Goal: Task Accomplishment & Management: Use online tool/utility

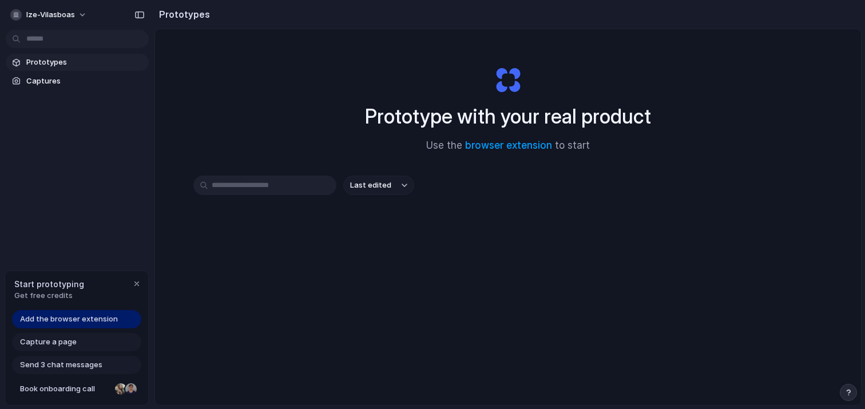
click at [36, 342] on span "Capture a page" at bounding box center [48, 341] width 57 height 11
click at [39, 344] on span "Capture a page" at bounding box center [48, 341] width 57 height 11
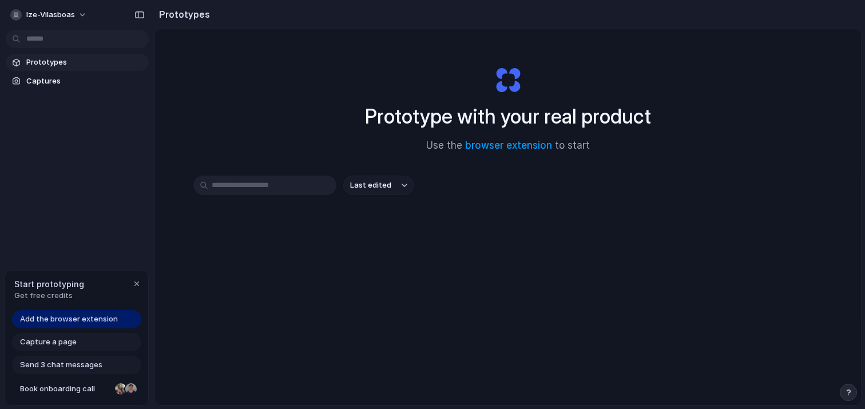
click at [39, 367] on span "Send 3 chat messages" at bounding box center [61, 364] width 82 height 11
click at [56, 322] on span "Add the browser extension" at bounding box center [69, 318] width 98 height 11
click at [61, 320] on span "Add the browser extension" at bounding box center [69, 318] width 98 height 11
click at [483, 150] on link "browser extension" at bounding box center [508, 145] width 87 height 11
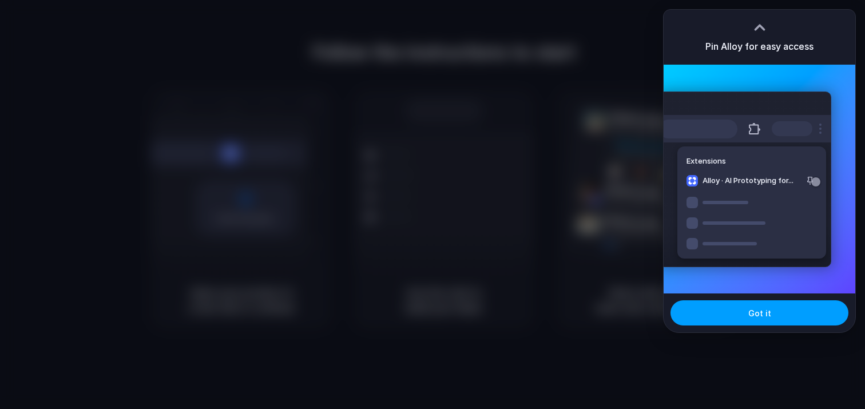
click at [741, 320] on button "Got it" at bounding box center [759, 312] width 178 height 25
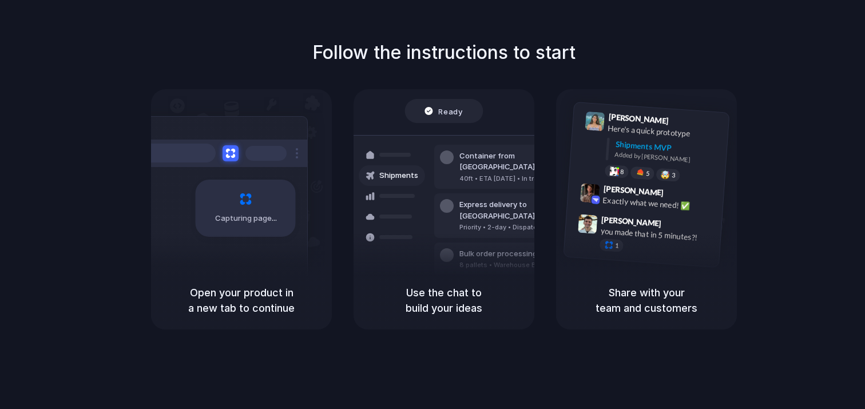
click at [753, 39] on div "Follow the instructions to start Capturing page Open your product in a new tab …" at bounding box center [443, 184] width 865 height 290
